Goal: Task Accomplishment & Management: Use online tool/utility

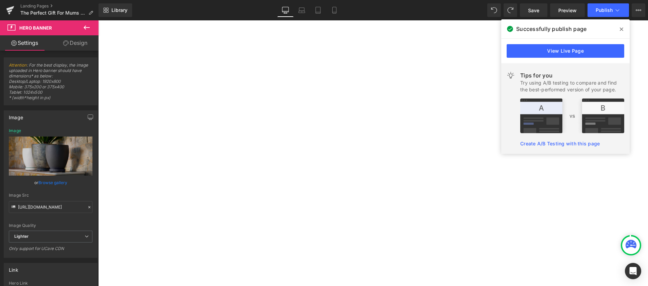
click at [620, 29] on icon at bounding box center [621, 29] width 3 height 5
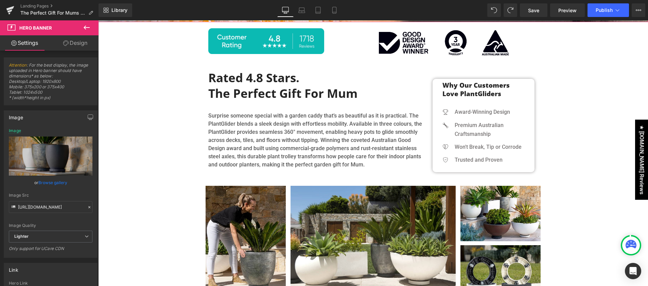
scroll to position [270, 0]
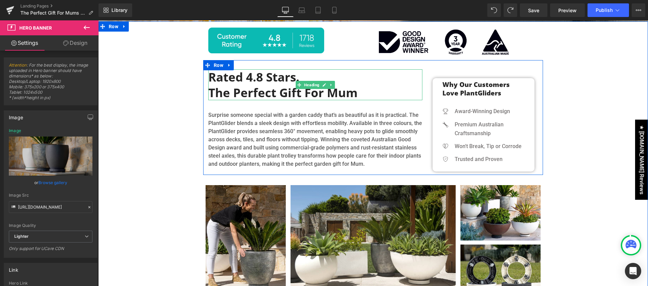
click at [311, 94] on h2 "The Perfect Gift for Mum" at bounding box center [315, 93] width 214 height 16
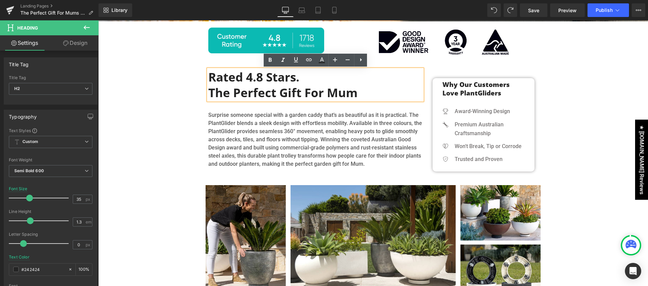
click at [235, 93] on h2 "The Perfect Gift for Mum" at bounding box center [315, 93] width 214 height 16
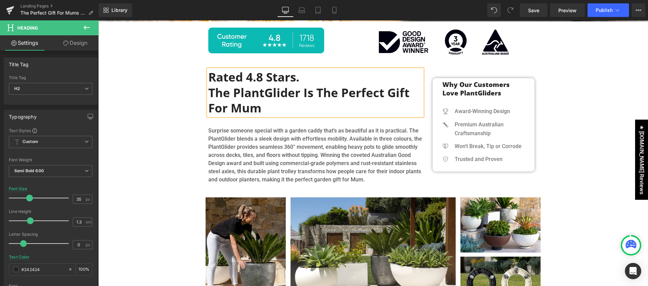
click at [271, 109] on h2 "The PlantGlider is the Perfect Gift for Mum" at bounding box center [315, 100] width 214 height 31
drag, startPoint x: 303, startPoint y: 78, endPoint x: 210, endPoint y: 77, distance: 93.1
click at [210, 77] on h2 "Rated 4.8 Stars." at bounding box center [315, 77] width 214 height 16
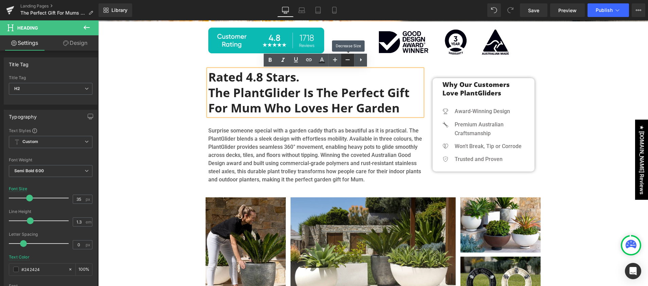
click at [346, 60] on icon at bounding box center [347, 60] width 8 height 8
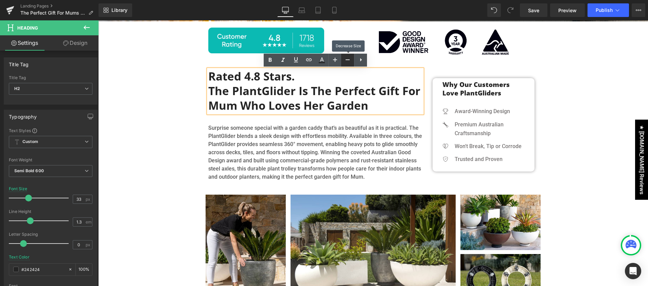
click at [346, 60] on icon at bounding box center [347, 60] width 8 height 8
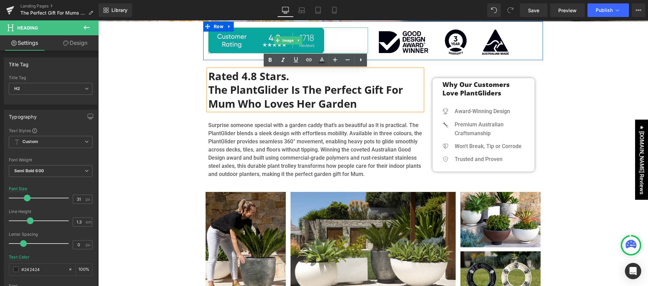
type input "35"
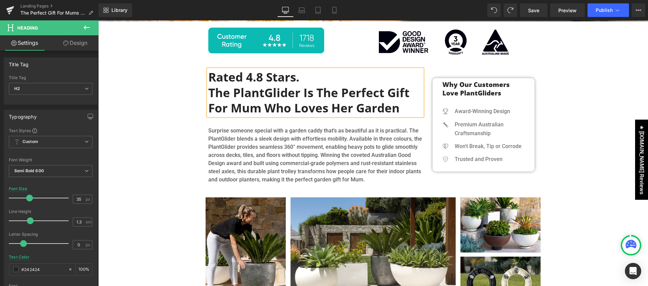
click at [299, 80] on h2 "Rated 4.8 Stars." at bounding box center [315, 77] width 214 height 16
click at [261, 110] on h2 "The PlantGlider is the Perfect Gift for Mum who loves her garden" at bounding box center [315, 100] width 214 height 31
drag, startPoint x: 357, startPoint y: 109, endPoint x: 268, endPoint y: 109, distance: 89.0
click at [268, 109] on h2 "The PlantGlider is the Perfect Gift for Mum who loves her garden" at bounding box center [315, 100] width 214 height 31
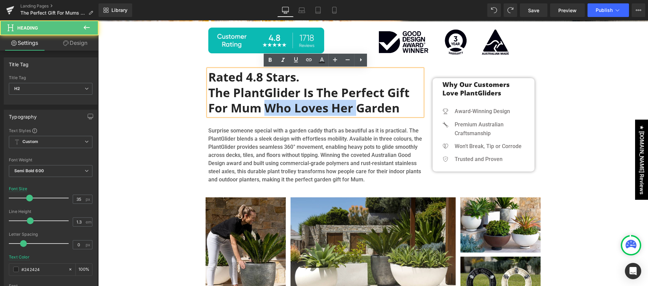
click at [354, 105] on h2 "The PlantGlider is the Perfect Gift for Mum who loves her garden" at bounding box center [315, 100] width 214 height 31
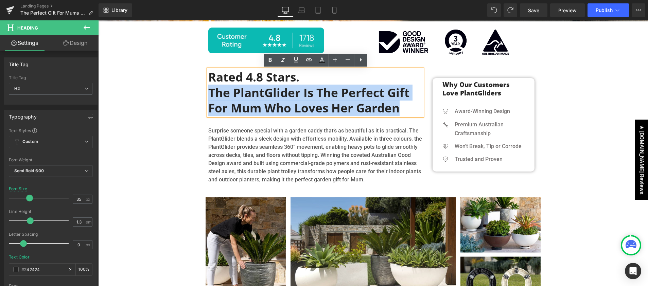
drag, startPoint x: 400, startPoint y: 109, endPoint x: 210, endPoint y: 98, distance: 189.6
click at [210, 98] on h2 "The PlantGlider is the Perfect Gift for Mum who loves her garden" at bounding box center [315, 100] width 214 height 31
copy h2 "The PlantGlider is the Perfect Gift for Mum who loves her garden"
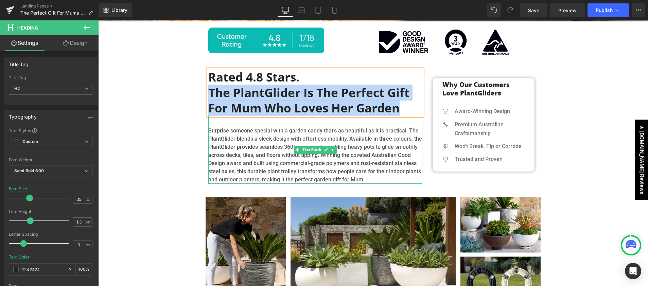
click at [403, 134] on p "Surprise someone special with a garden caddy that’s as beautiful as it is pract…" at bounding box center [315, 155] width 214 height 57
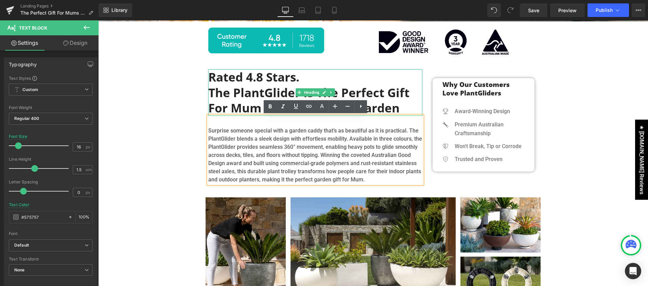
click at [237, 106] on h2 "The PlantGlider is the Perfect Gift for Mum who loves her garden" at bounding box center [315, 100] width 214 height 31
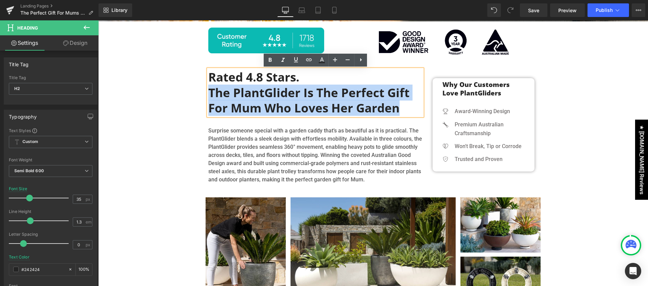
drag, startPoint x: 406, startPoint y: 110, endPoint x: 210, endPoint y: 93, distance: 196.4
click at [210, 93] on h2 "The PlantGlider is the Perfect Gift for Mum who loves her garden" at bounding box center [315, 100] width 214 height 31
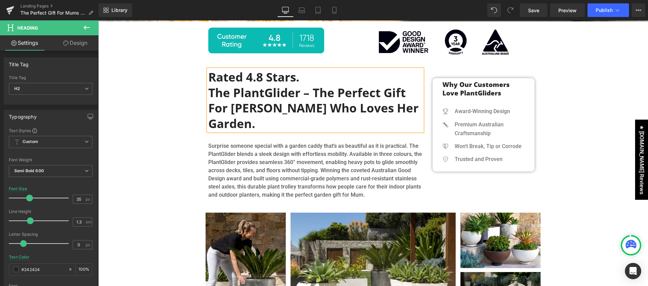
click at [301, 78] on h2 "Rated 4.8 Stars." at bounding box center [315, 77] width 214 height 16
drag, startPoint x: 303, startPoint y: 92, endPoint x: 310, endPoint y: 93, distance: 6.9
click at [310, 93] on h2 "The PlantGlider – the perfect gift for [PERSON_NAME] who loves her garden." at bounding box center [315, 108] width 214 height 47
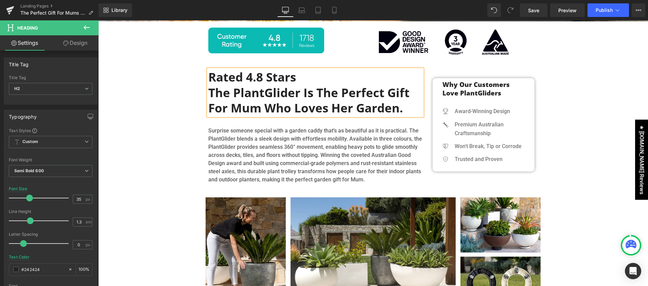
click at [209, 92] on h2 "The PlantGlider is the perfect gift for Mum who loves her garden." at bounding box center [315, 100] width 214 height 31
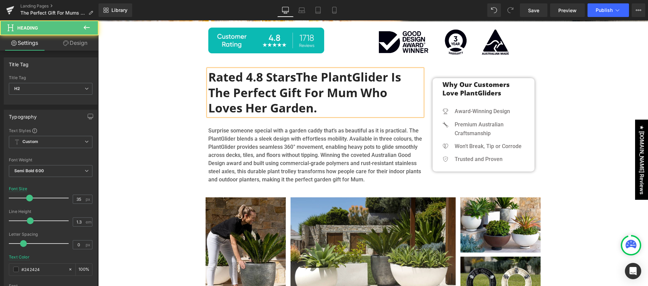
click at [342, 110] on h2 "Rated 4.8 Stars The PlantGlider is the perfect gift for [PERSON_NAME] who loves…" at bounding box center [315, 92] width 214 height 47
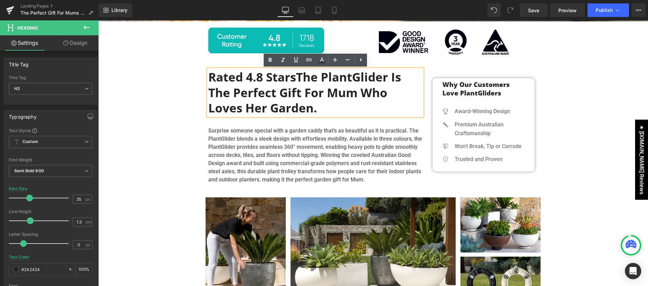
drag, startPoint x: 300, startPoint y: 77, endPoint x: 211, endPoint y: 78, distance: 88.7
click at [211, 78] on h2 "Rated 4.8 Stars The PlantGlider is the perfect gift for [PERSON_NAME] who loves…" at bounding box center [315, 92] width 214 height 47
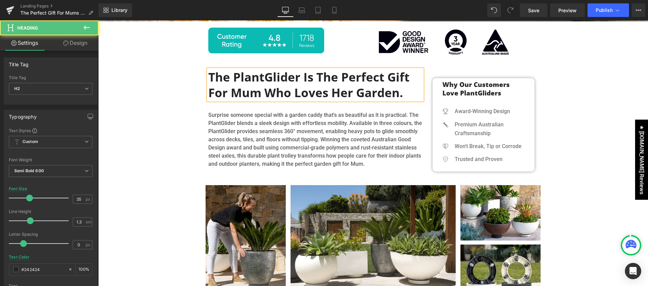
click at [307, 77] on span "The PlantGlider is the perfect gift for Mum who loves her garden." at bounding box center [308, 85] width 201 height 32
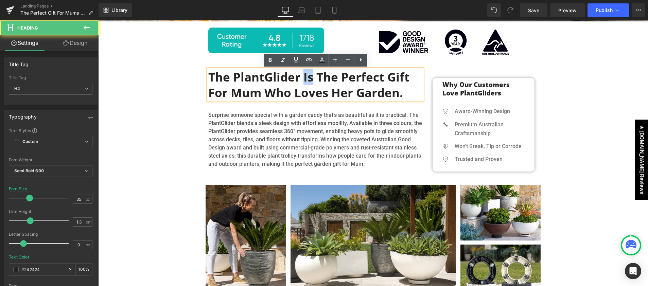
click at [307, 77] on span "The PlantGlider is the perfect gift for Mum who loves her garden." at bounding box center [308, 85] width 201 height 32
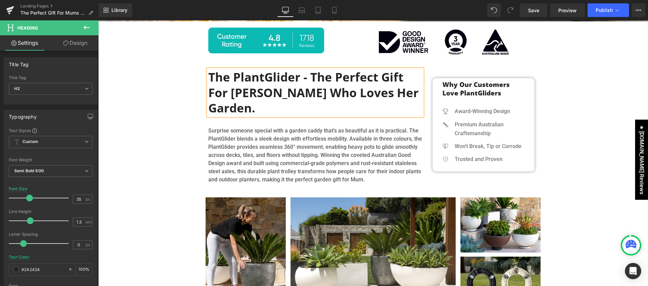
click at [408, 93] on h2 "The PlantGlider - the perfect gift for [PERSON_NAME] who loves her garden." at bounding box center [315, 92] width 214 height 47
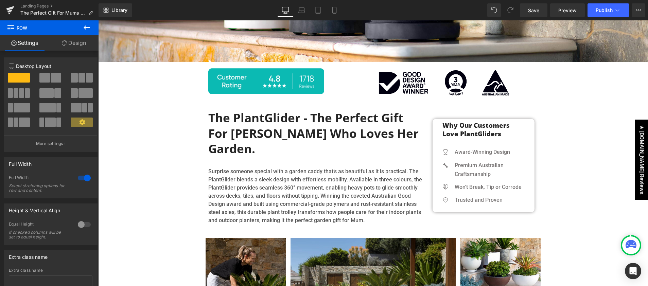
scroll to position [205, 0]
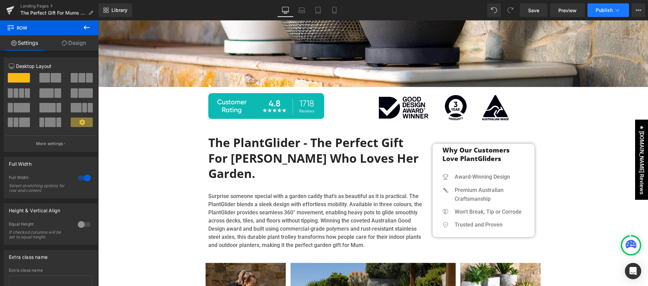
click at [597, 8] on span "Publish" at bounding box center [604, 9] width 17 height 5
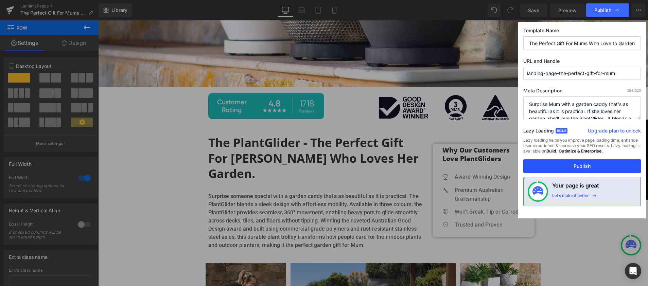
click at [581, 168] on button "Publish" at bounding box center [582, 166] width 118 height 14
